Goal: Task Accomplishment & Management: Complete application form

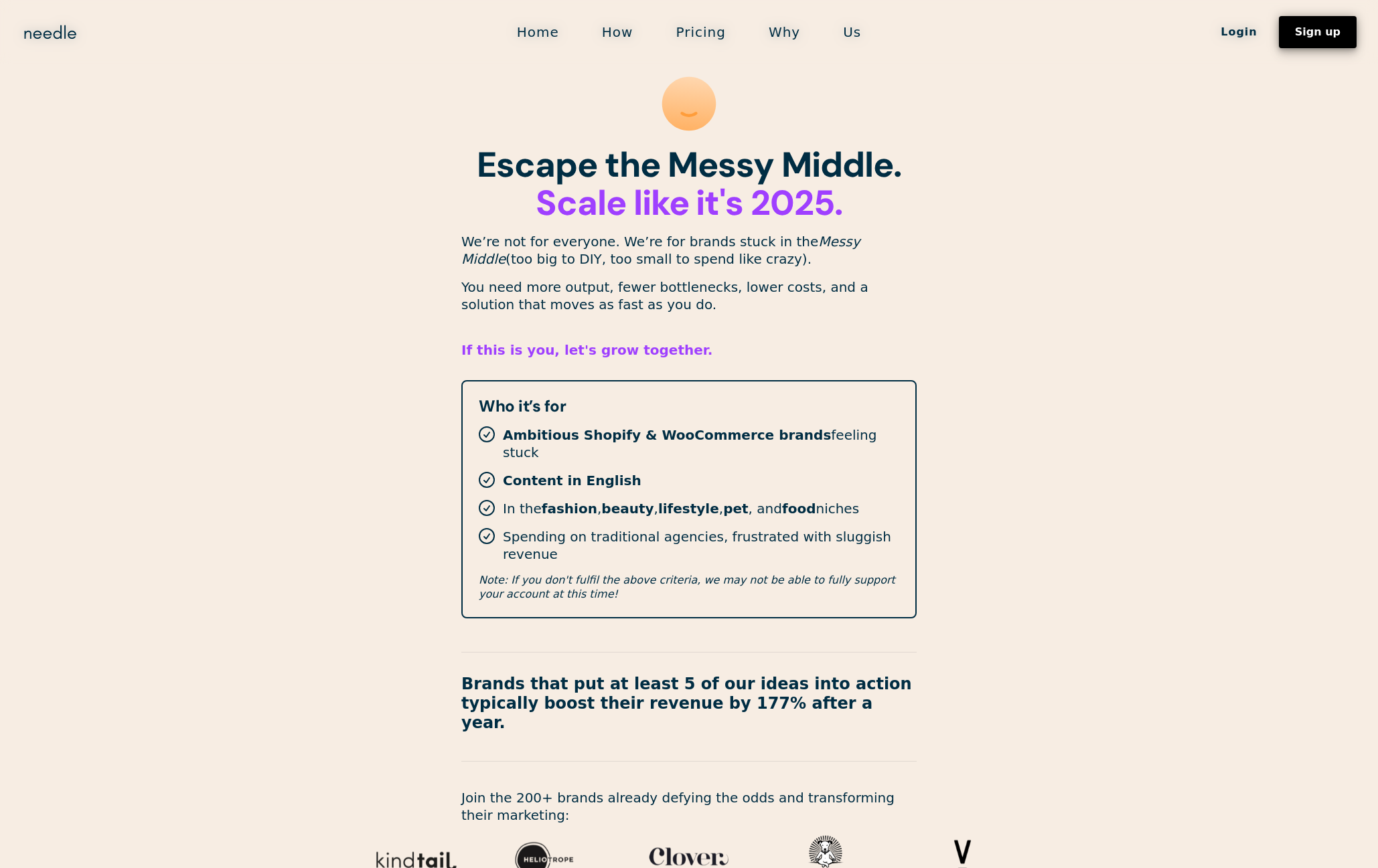
click at [1324, 39] on link "Sign up" at bounding box center [1317, 32] width 78 height 32
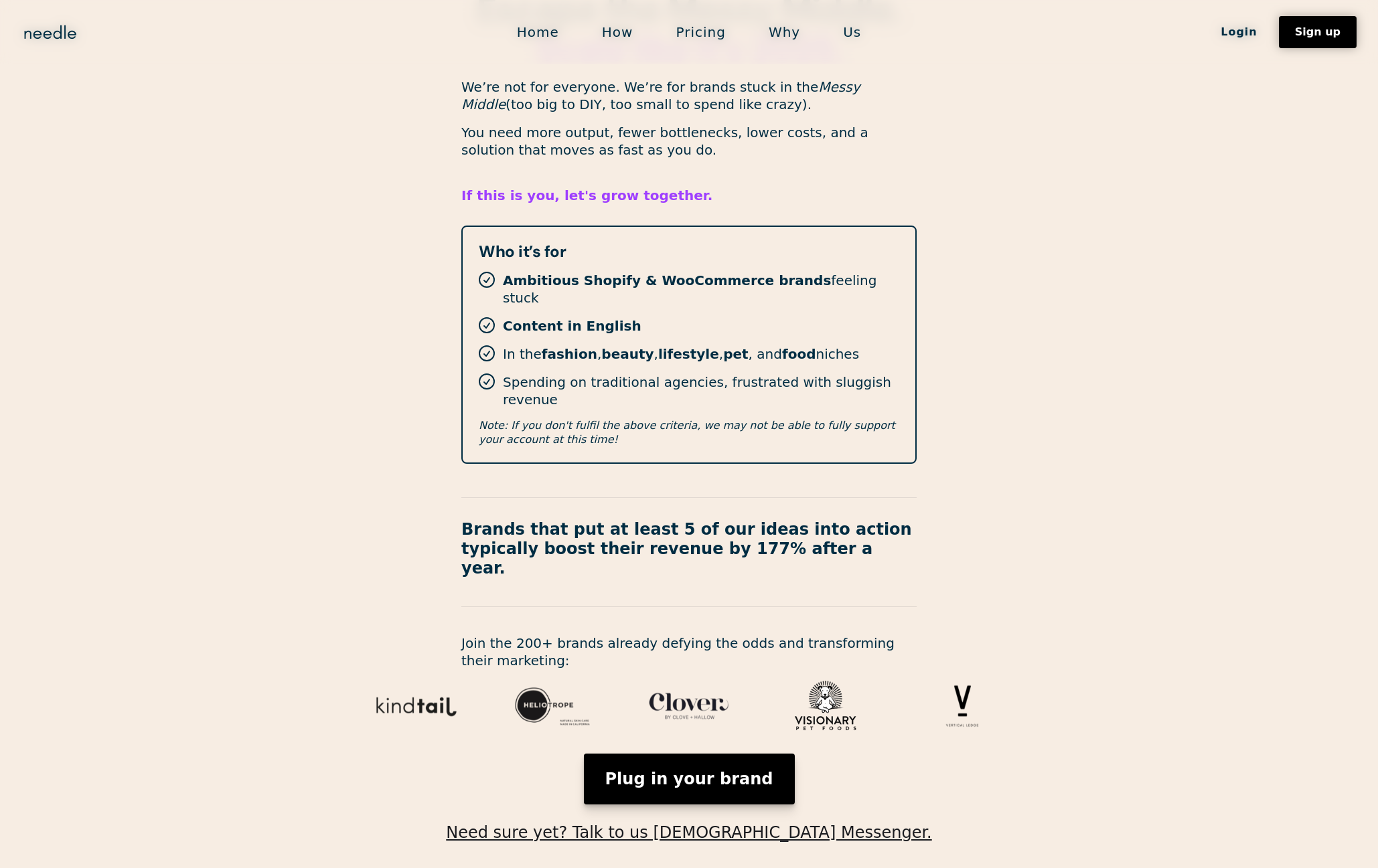
click at [704, 753] on link "Plug in your brand" at bounding box center [689, 779] width 211 height 51
click at [726, 753] on link "Plug in your brand" at bounding box center [689, 779] width 211 height 51
